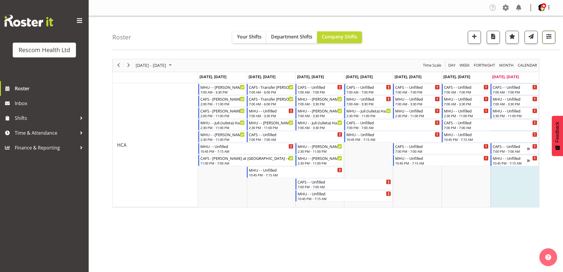
click at [548, 37] on span "button" at bounding box center [549, 37] width 8 height 8
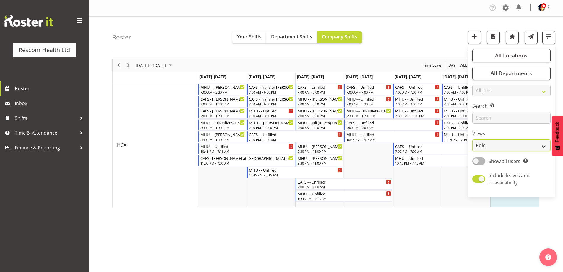
click at [492, 143] on select "Staff Role Shift - Horizontal Shift - Vertical Staff - Location" at bounding box center [511, 145] width 78 height 12
select select "staff"
click at [473, 139] on select "Staff Role Shift - Horizontal Shift - Vertical Staff - Location" at bounding box center [511, 145] width 78 height 12
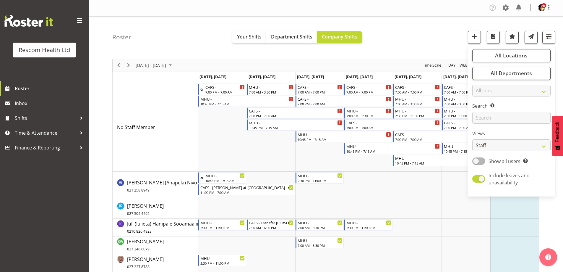
click at [429, 37] on div "Roster Your Shifts Department Shifts Company Shifts All Locations Clear CAFS [G…" at bounding box center [336, 33] width 448 height 34
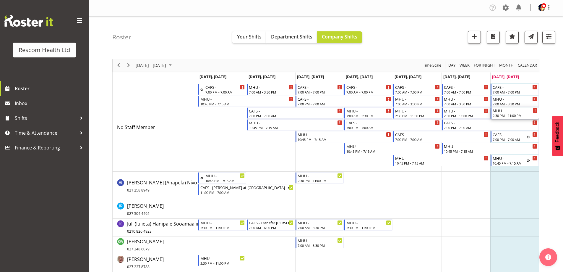
click at [511, 114] on div "2:30 PM - 11:00 PM" at bounding box center [515, 115] width 45 height 5
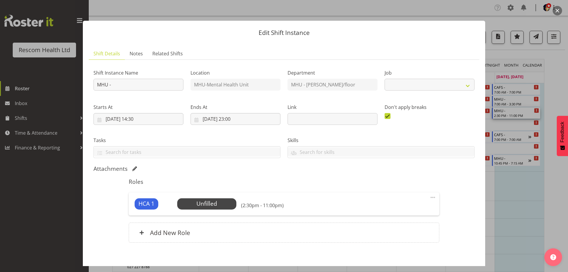
select select "4188"
click at [224, 204] on span "Select Employee" at bounding box center [206, 203] width 44 height 9
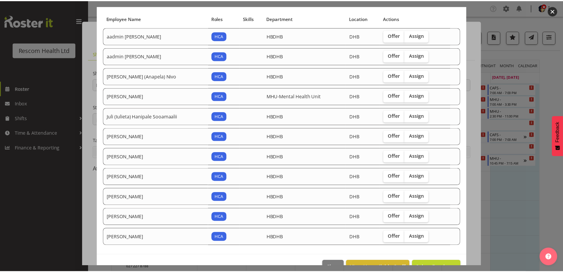
scroll to position [56, 0]
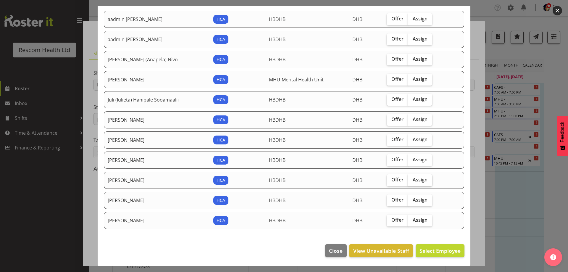
click at [412, 179] on span "Assign" at bounding box center [419, 179] width 15 height 6
click at [411, 179] on input "Assign" at bounding box center [410, 180] width 4 height 4
checkbox input "true"
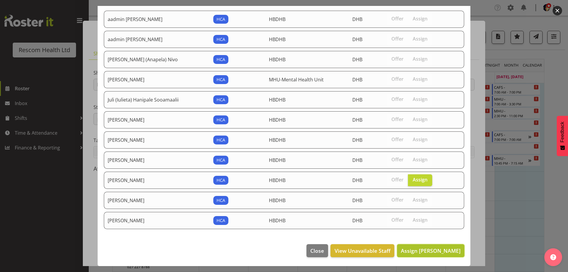
click at [431, 251] on span "Assign [PERSON_NAME]" at bounding box center [431, 250] width 60 height 7
